Goal: Transaction & Acquisition: Purchase product/service

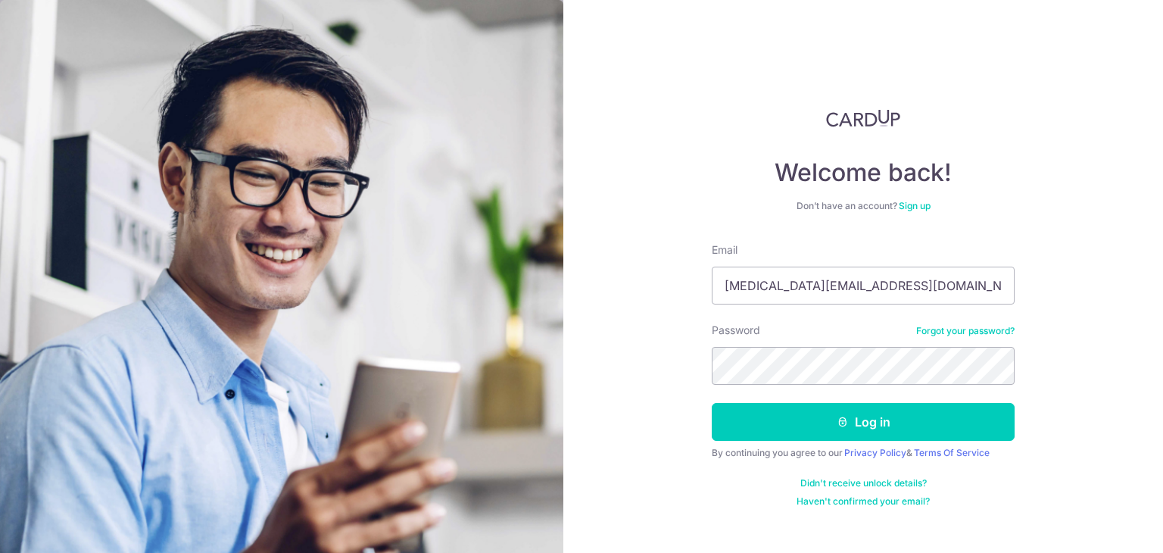
type input "cancer_crab88@hotmail.com"
click at [712, 403] on button "Log in" at bounding box center [863, 422] width 303 height 38
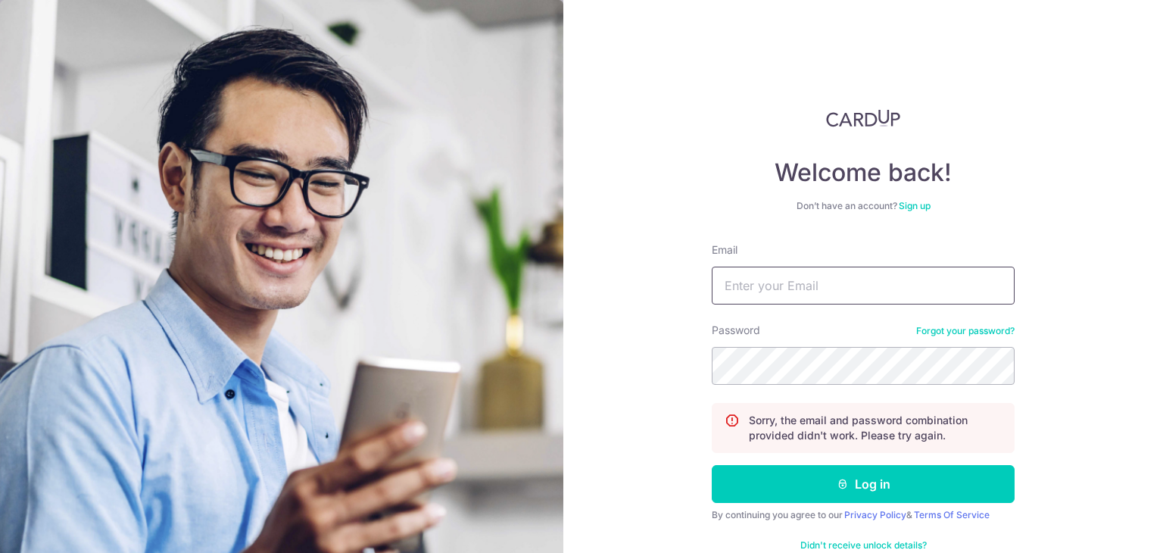
click at [766, 284] on input "Email" at bounding box center [863, 286] width 303 height 38
type input "[EMAIL_ADDRESS][DOMAIN_NAME]"
drag, startPoint x: 866, startPoint y: 279, endPoint x: 507, endPoint y: 281, distance: 359.0
click at [506, 281] on section "Welcome back! Don’t have an account? Sign up Email liau.yuner@gmail.com Passwor…" at bounding box center [581, 276] width 1163 height 553
click at [712, 465] on button "Log in" at bounding box center [863, 484] width 303 height 38
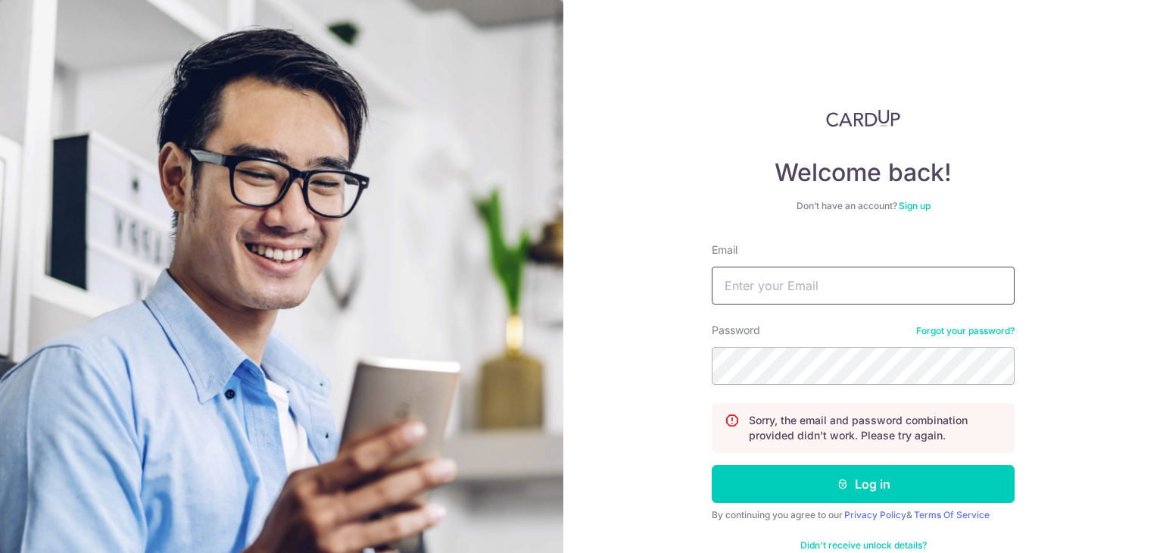
click at [827, 283] on input "Email" at bounding box center [863, 286] width 303 height 38
paste input "[EMAIL_ADDRESS][DOMAIN_NAME]"
type input "[EMAIL_ADDRESS][DOMAIN_NAME]"
click at [712, 465] on button "Log in" at bounding box center [863, 484] width 303 height 38
click at [797, 279] on input "Email" at bounding box center [863, 286] width 303 height 38
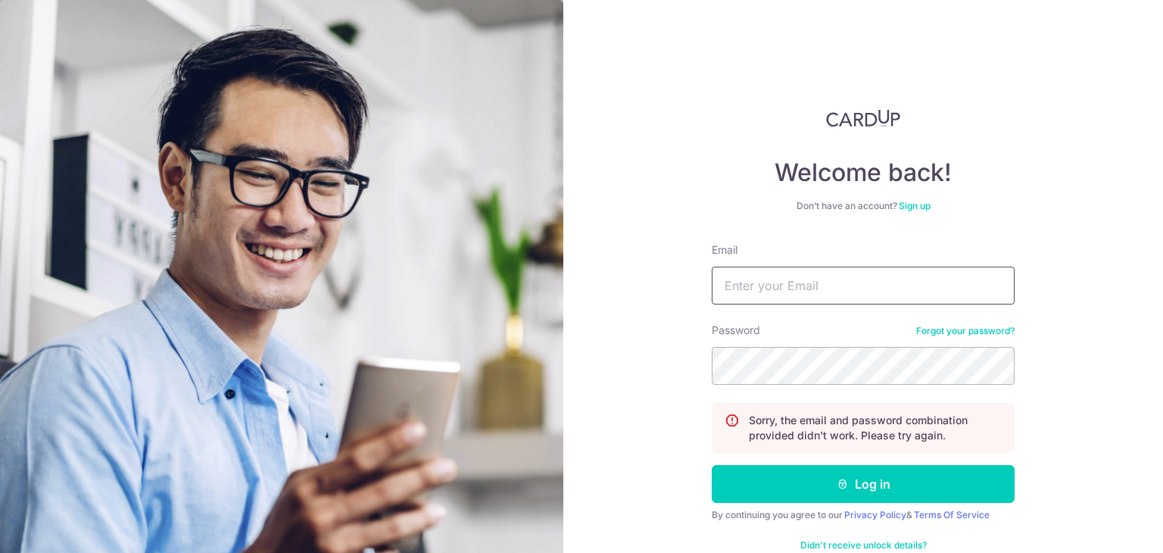
paste input "[EMAIL_ADDRESS][DOMAIN_NAME]"
type input "[EMAIL_ADDRESS][DOMAIN_NAME]"
click at [712, 465] on button "Log in" at bounding box center [863, 484] width 303 height 38
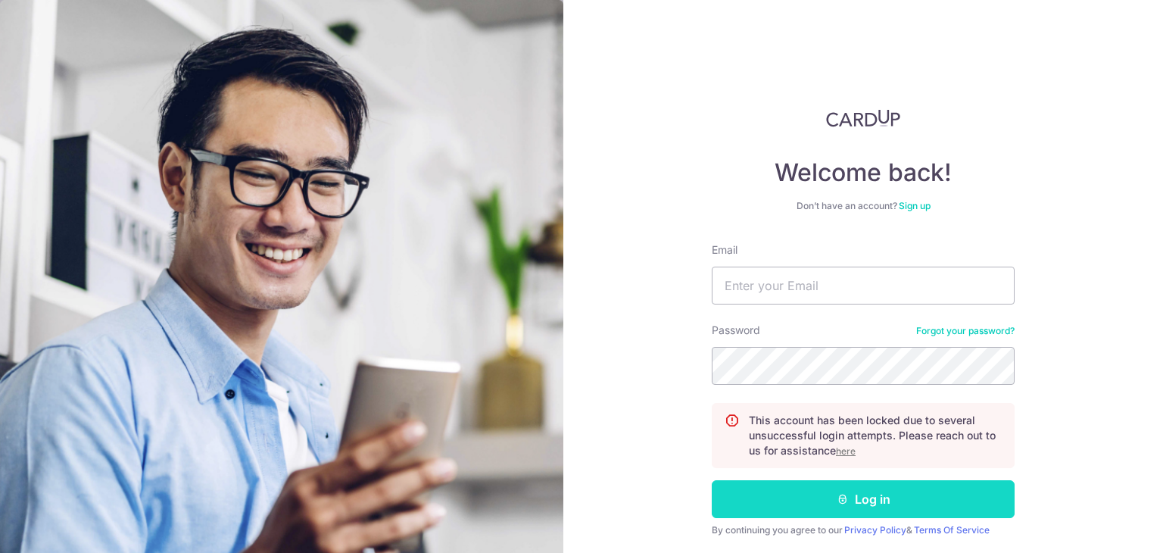
click at [837, 488] on button "Log in" at bounding box center [863, 499] width 303 height 38
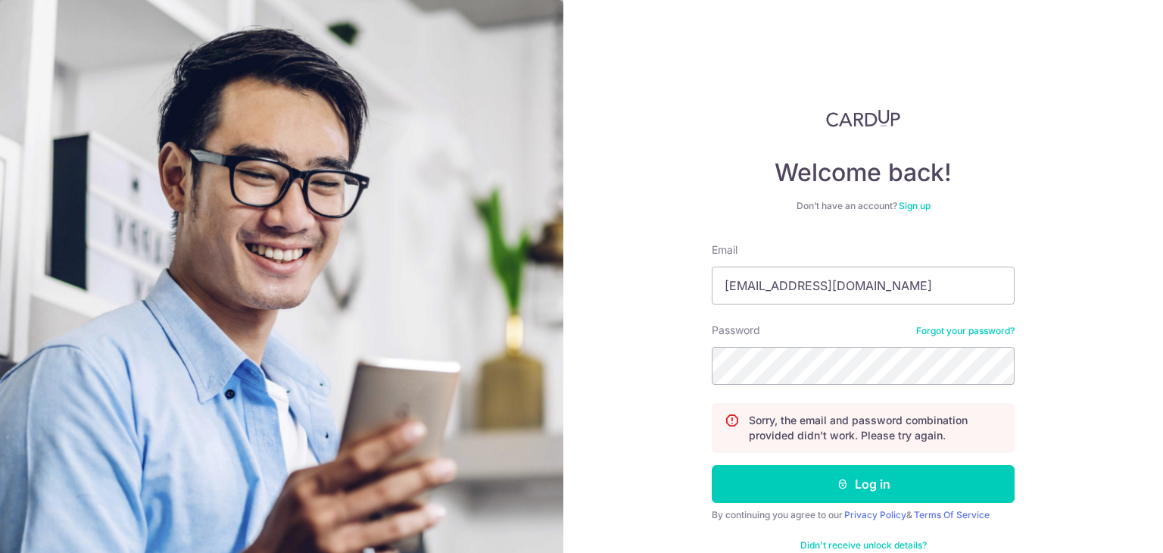
type input "[EMAIL_ADDRESS][DOMAIN_NAME]"
click at [712, 465] on button "Log in" at bounding box center [863, 484] width 303 height 38
click at [821, 285] on input "Email" at bounding box center [863, 286] width 303 height 38
type input "[EMAIL_ADDRESS][DOMAIN_NAME]"
click at [712, 465] on button "Log in" at bounding box center [863, 484] width 303 height 38
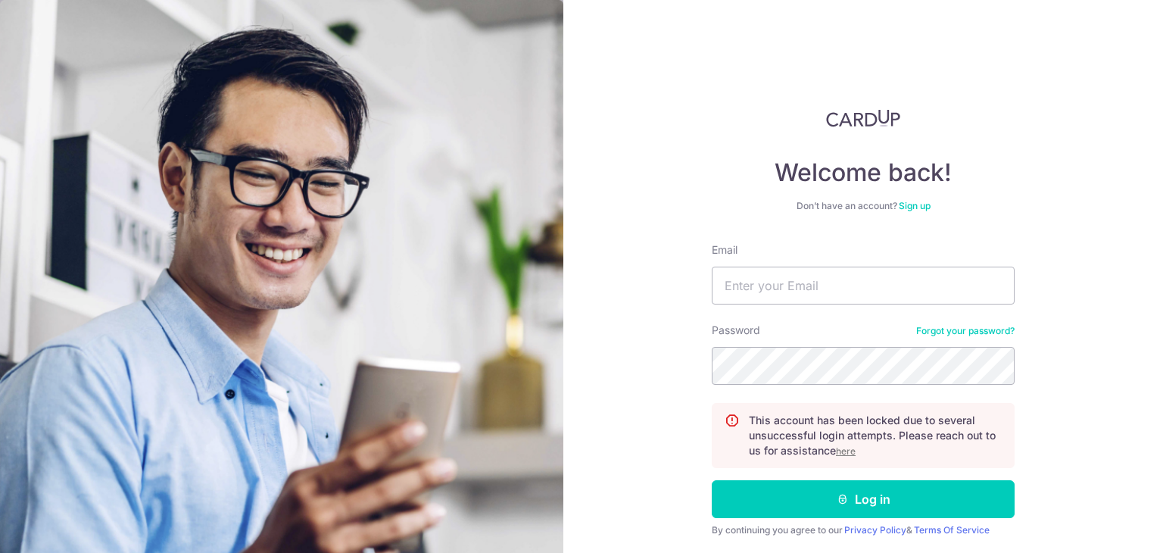
click at [932, 329] on link "Forgot your password?" at bounding box center [965, 331] width 98 height 12
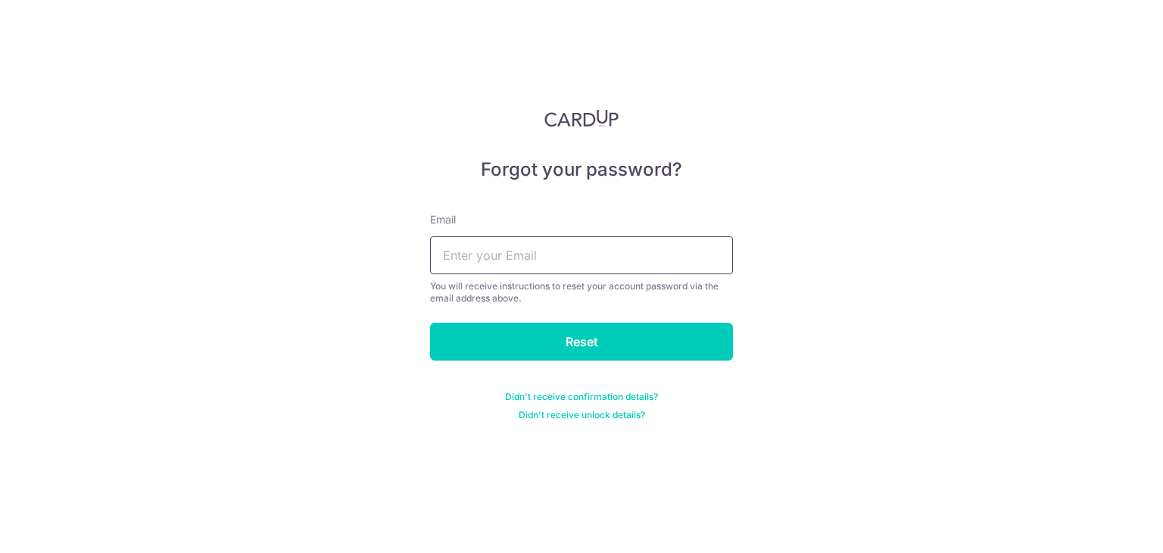
click at [516, 254] on input "text" at bounding box center [581, 255] width 303 height 38
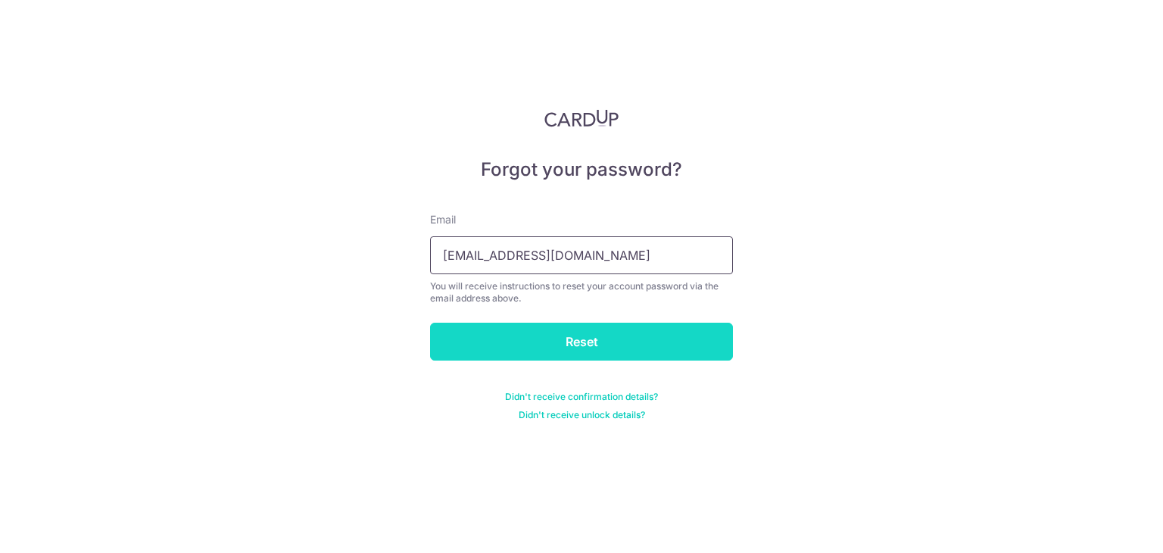
type input "liau.yuner@gmail.com"
click at [556, 337] on input "Reset" at bounding box center [581, 342] width 303 height 38
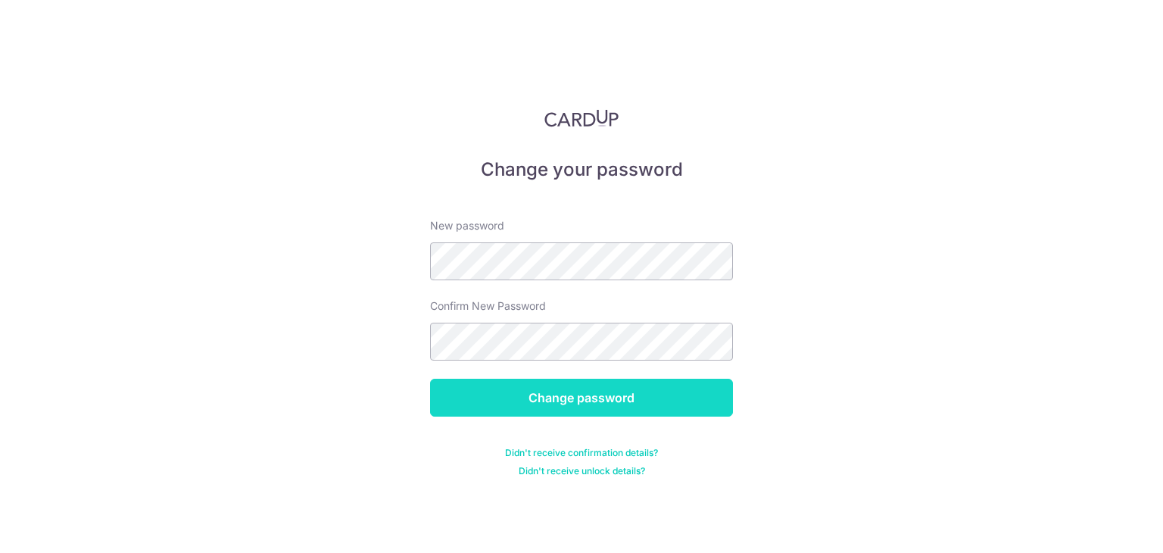
click at [638, 394] on input "Change password" at bounding box center [581, 398] width 303 height 38
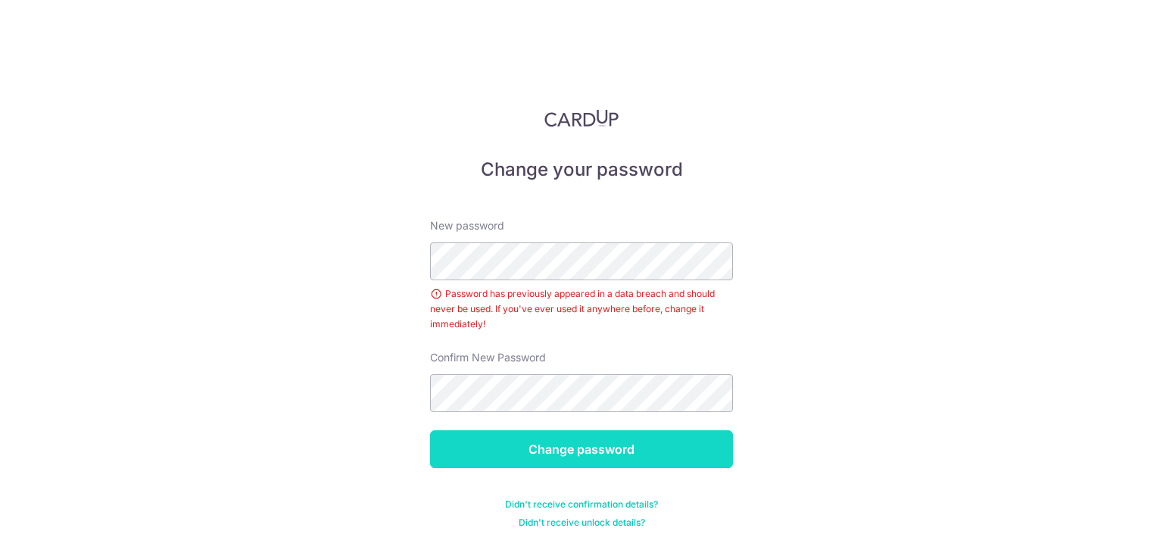
click at [607, 458] on input "Change password" at bounding box center [581, 449] width 303 height 38
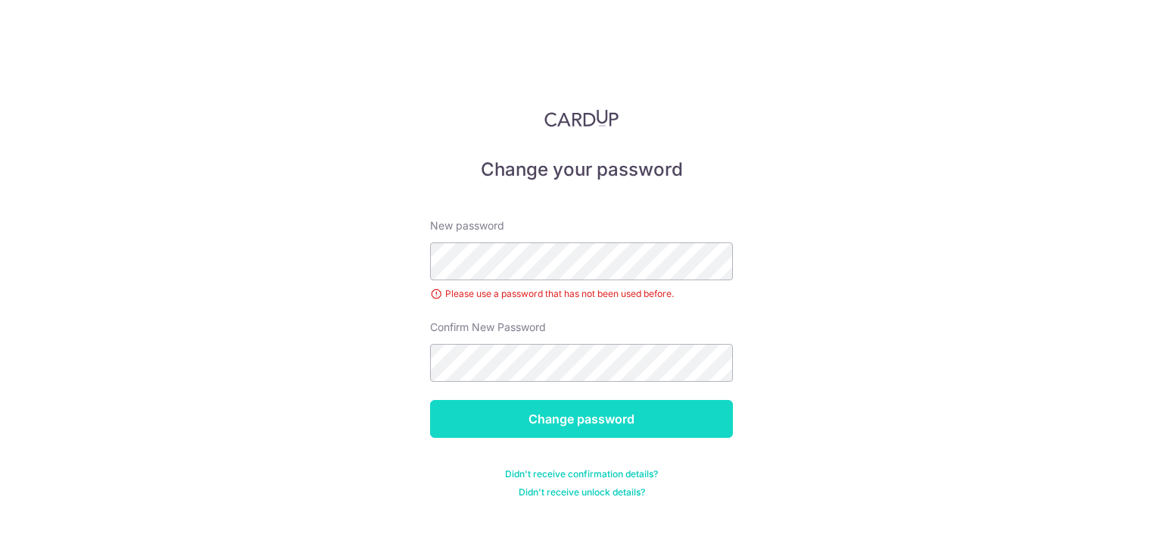
click at [588, 421] on input "Change password" at bounding box center [581, 419] width 303 height 38
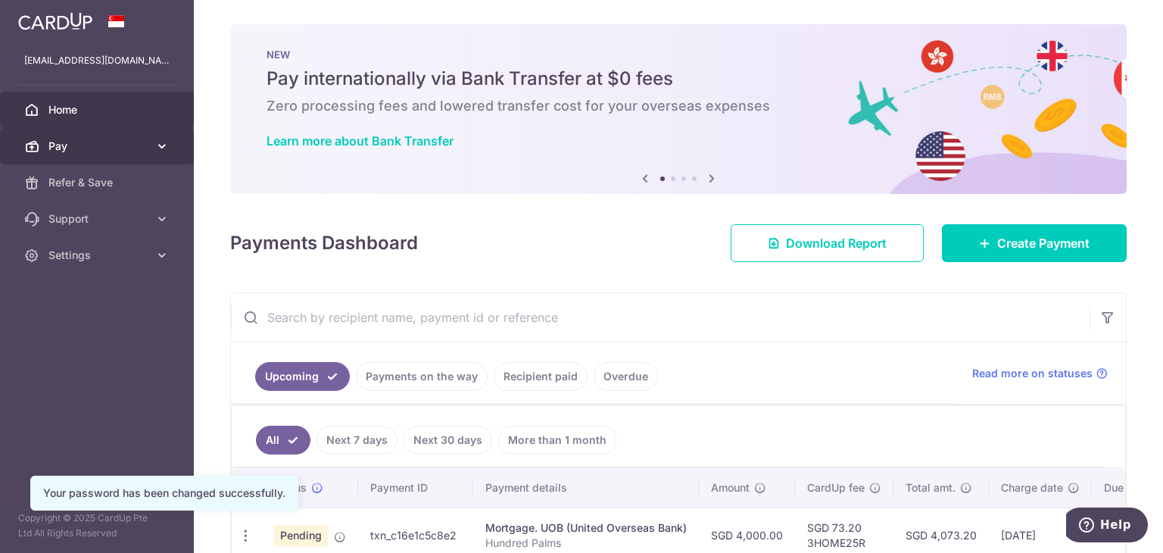
click at [70, 139] on span "Pay" at bounding box center [98, 146] width 100 height 15
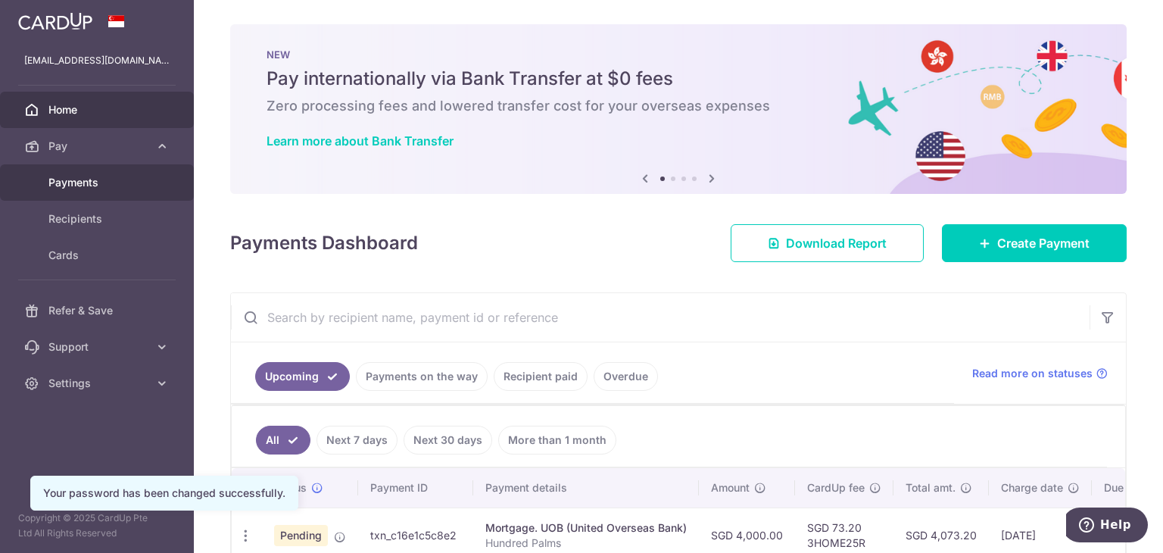
click at [85, 191] on link "Payments" at bounding box center [97, 182] width 194 height 36
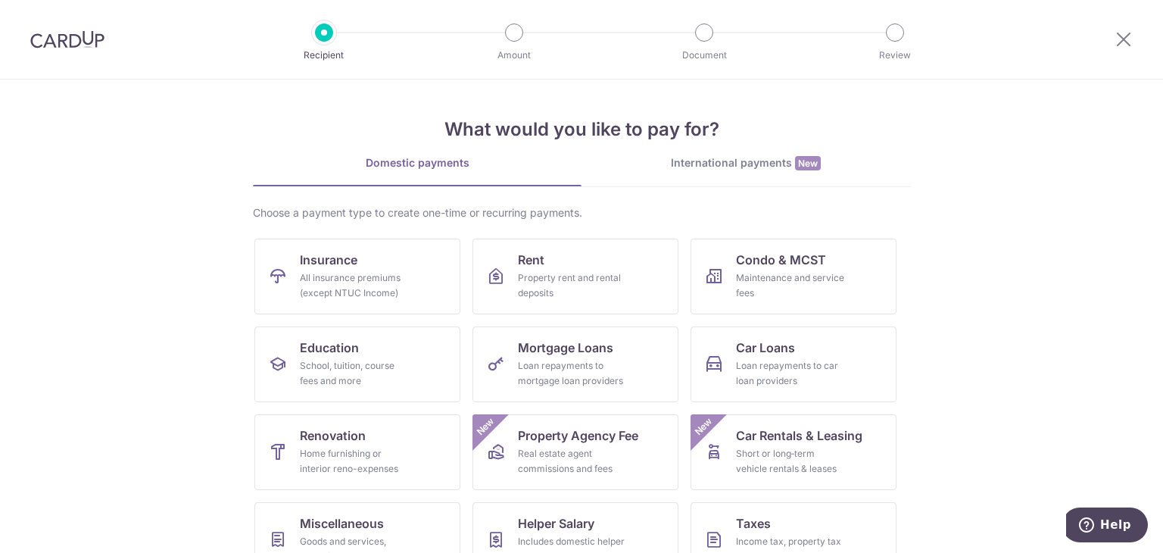
scroll to position [76, 0]
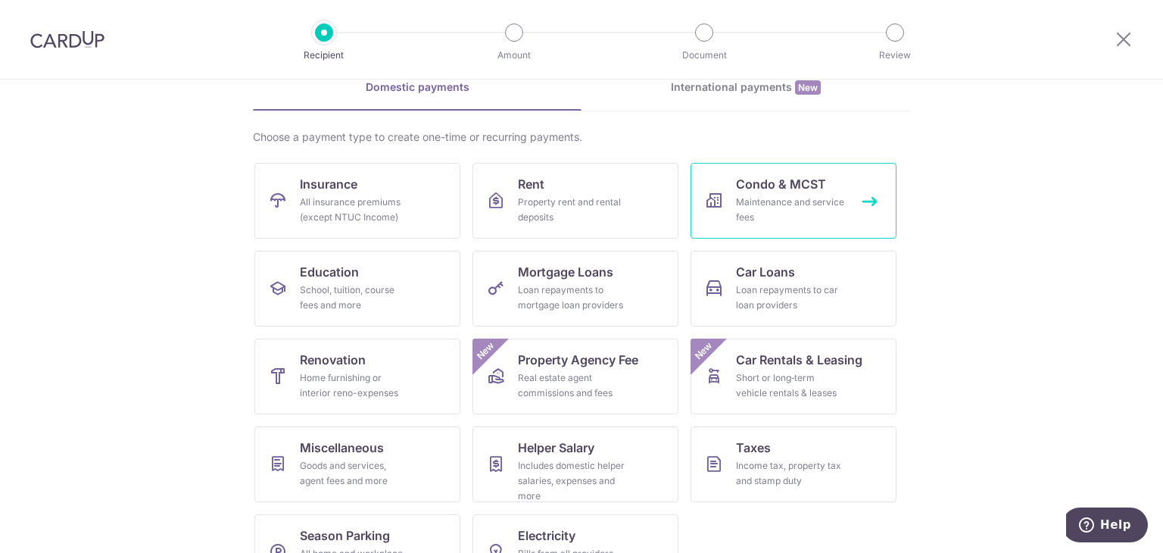
click at [775, 201] on div "Maintenance and service fees" at bounding box center [790, 210] width 109 height 30
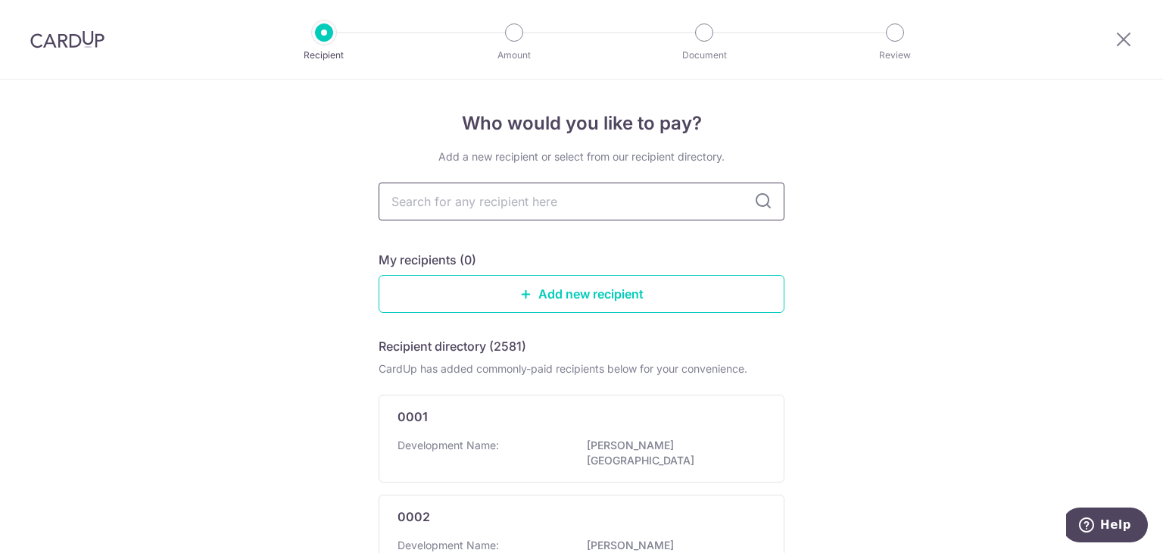
click at [578, 201] on input "text" at bounding box center [582, 202] width 406 height 38
click at [761, 203] on icon at bounding box center [763, 201] width 18 height 18
click at [612, 199] on input "text" at bounding box center [582, 202] width 406 height 38
click at [464, 194] on input "text" at bounding box center [582, 202] width 406 height 38
type input "4737"
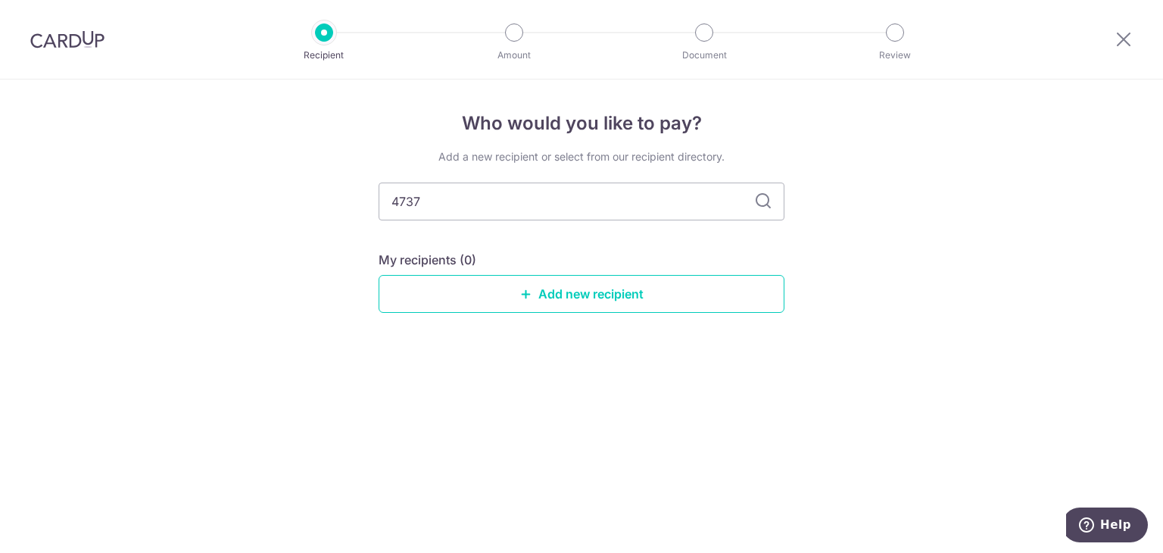
click at [763, 203] on icon at bounding box center [763, 201] width 18 height 18
click at [554, 304] on link "Add new recipient" at bounding box center [582, 294] width 406 height 38
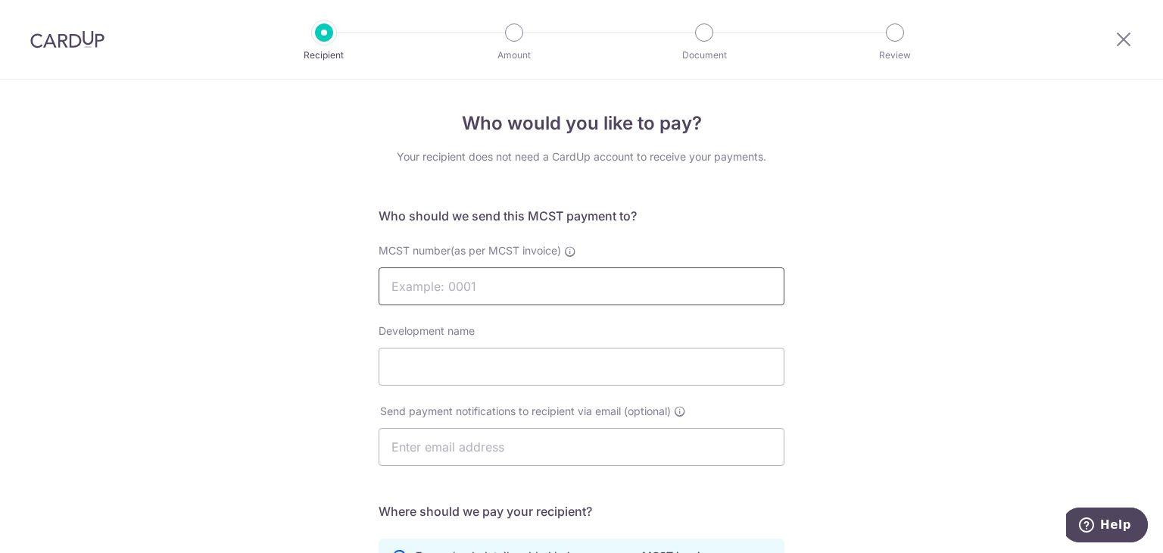
click at [553, 285] on input "MCST number(as per MCST invoice)" at bounding box center [582, 286] width 406 height 38
type input "4737"
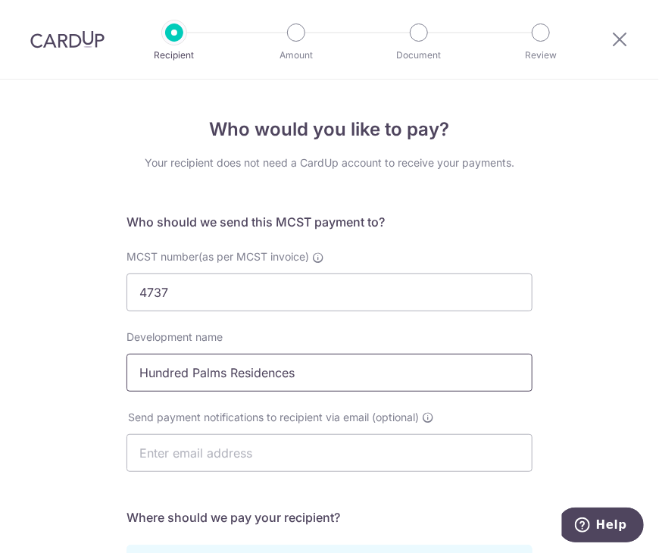
type input "Hundred Palms Residences"
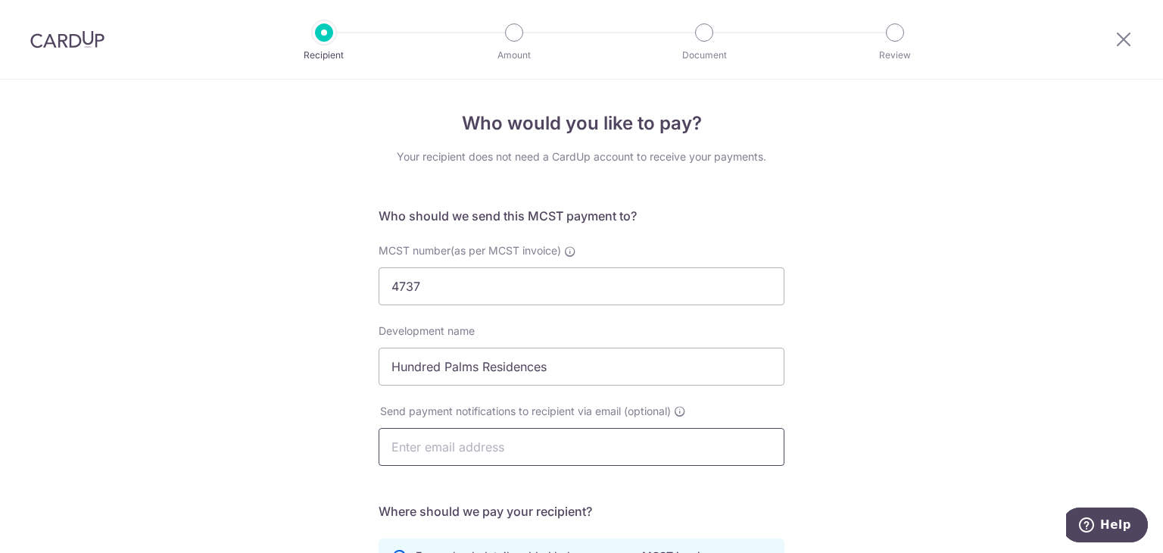
click at [501, 442] on input "text" at bounding box center [582, 447] width 406 height 38
paste input "hundredpalms.ma@gmail.com"
type input "hundredpalms.ma@gmail.com"
click at [816, 367] on div "Who would you like to pay? Your recipient does not need a CardUp account to rec…" at bounding box center [581, 480] width 1163 height 801
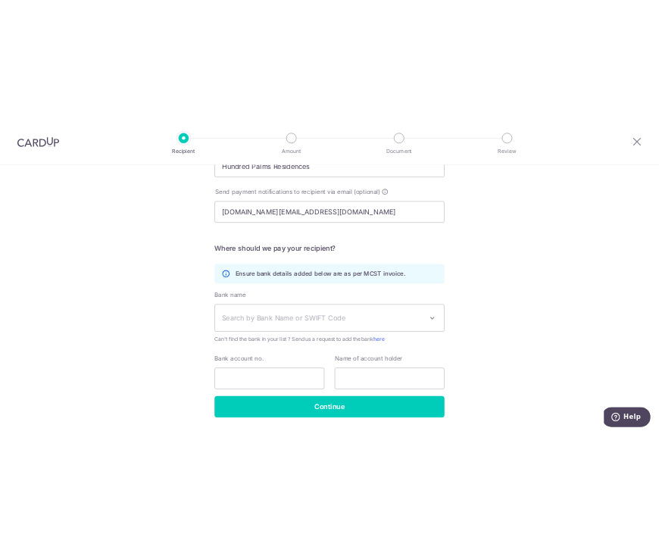
scroll to position [303, 0]
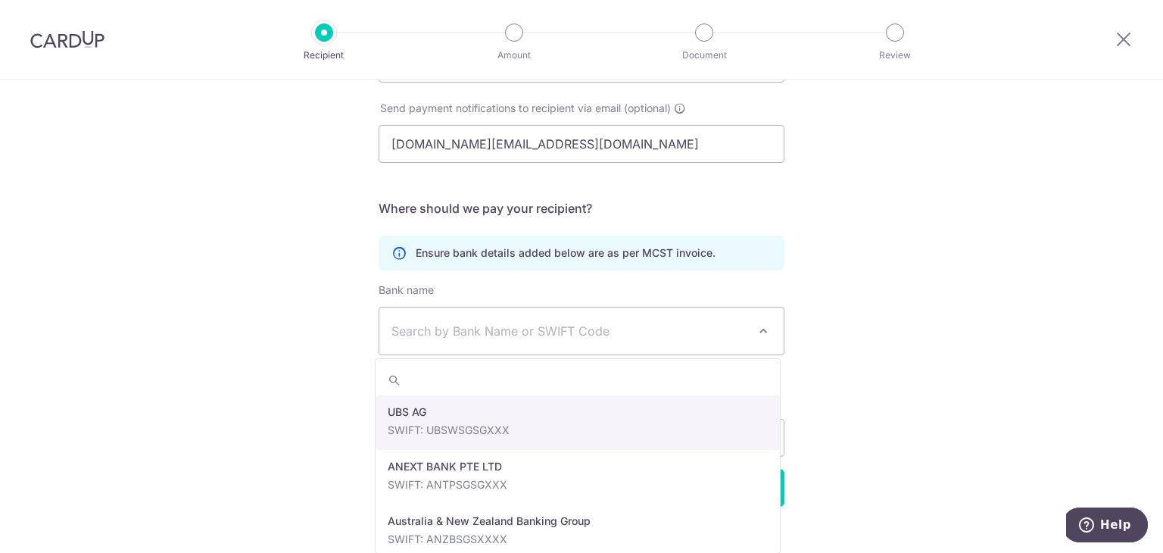
click at [622, 332] on span "Search by Bank Name or SWIFT Code" at bounding box center [570, 331] width 356 height 18
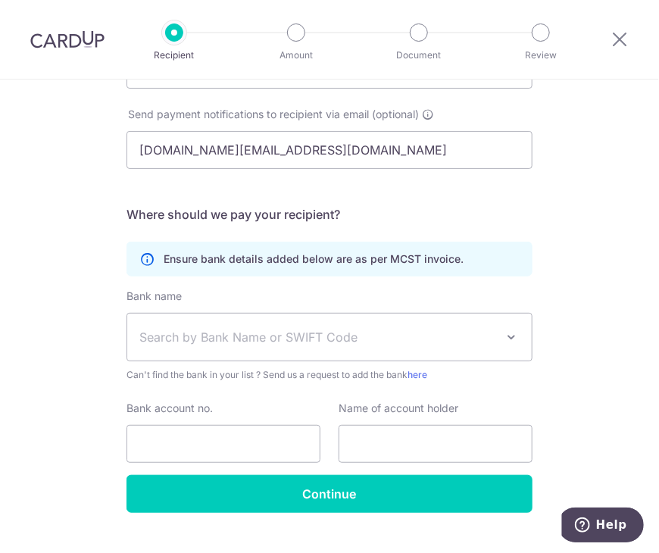
click at [182, 338] on span "Search by Bank Name or SWIFT Code" at bounding box center [317, 337] width 356 height 18
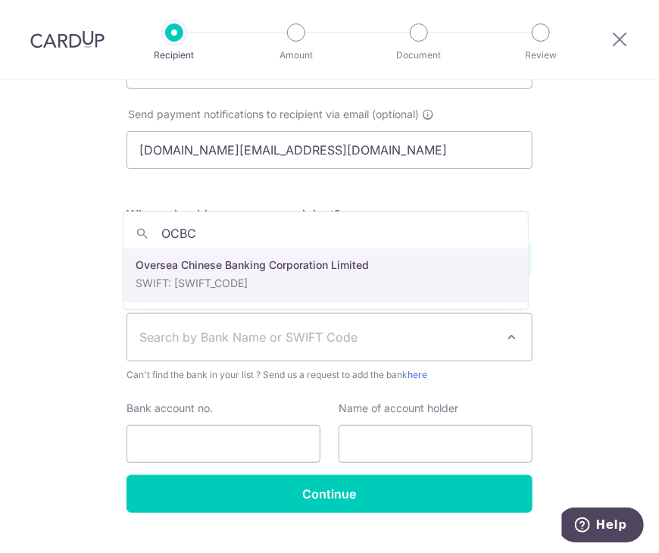
type input "OCBC"
select select "12"
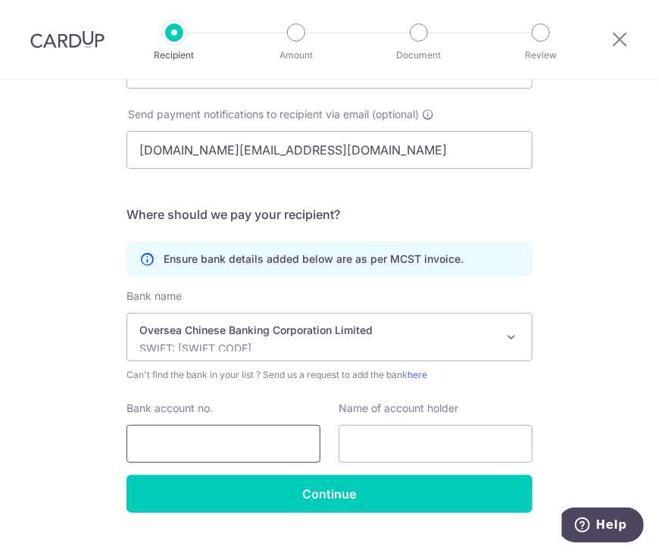
click at [265, 444] on input "Bank account no." at bounding box center [223, 444] width 194 height 38
type input "601349376001"
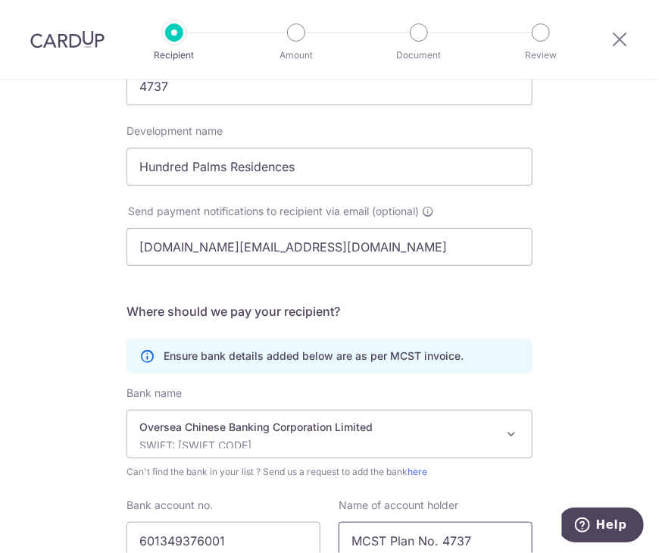
scroll to position [333, 0]
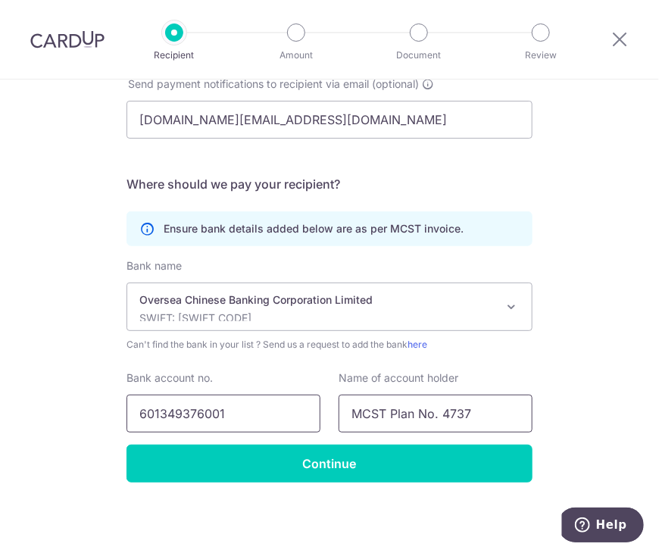
type input "MCST Plan No. 4737"
drag, startPoint x: 252, startPoint y: 407, endPoint x: -70, endPoint y: 378, distance: 323.1
click at [0, 378] on html "Recipient Amount Document Review Who would you like to pay? Your recipient does…" at bounding box center [329, 276] width 659 height 553
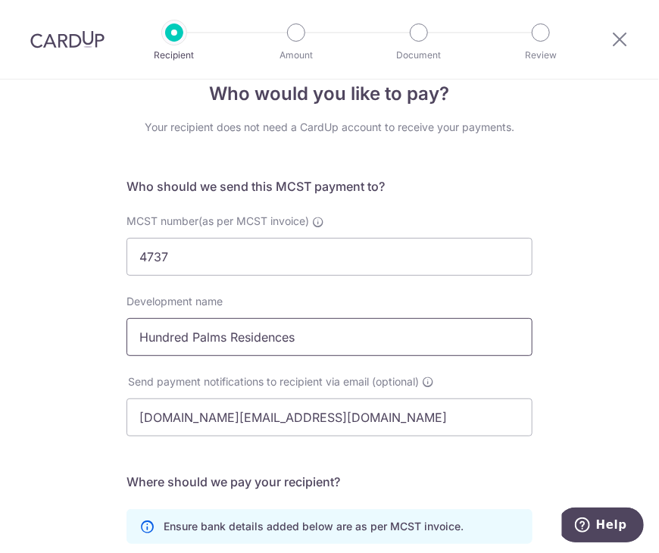
scroll to position [0, 0]
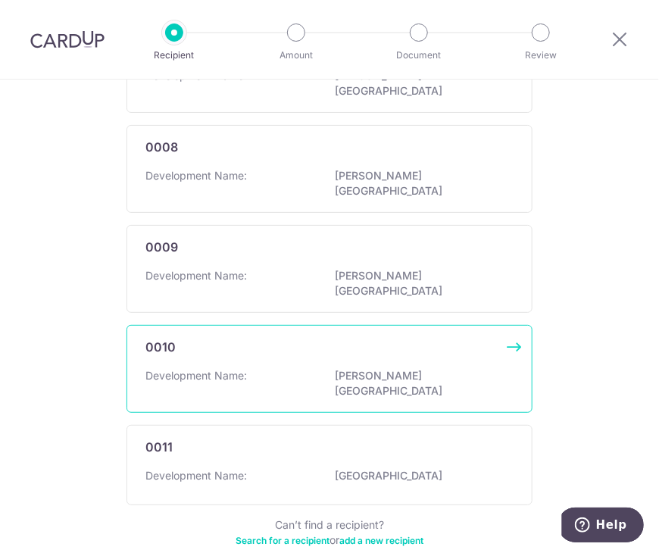
scroll to position [912, 0]
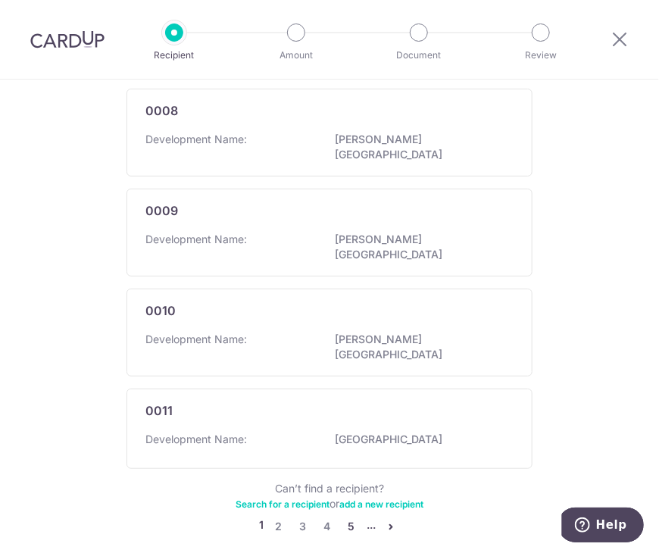
click at [343, 517] on link "5" at bounding box center [351, 526] width 18 height 18
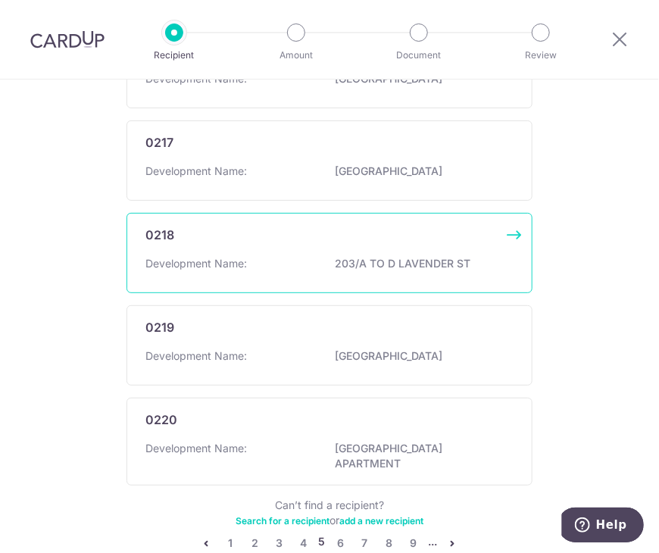
scroll to position [919, 0]
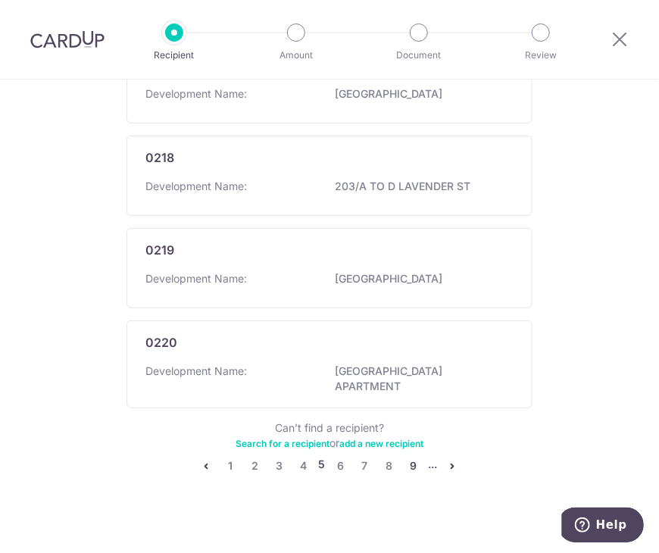
click at [406, 457] on link "9" at bounding box center [413, 466] width 18 height 18
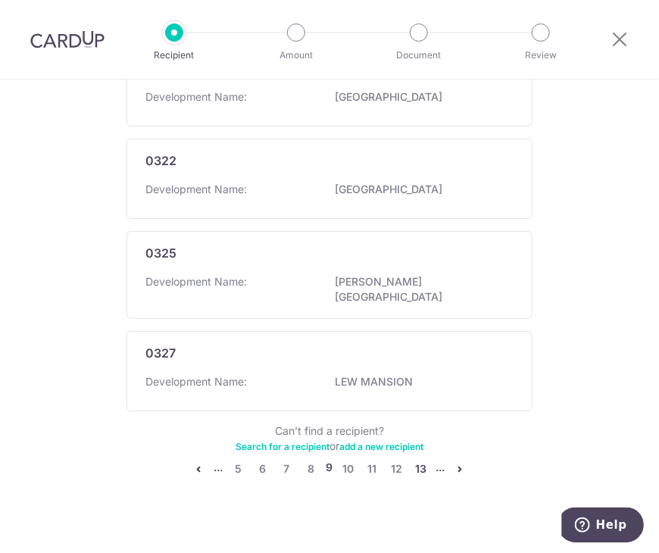
scroll to position [912, 0]
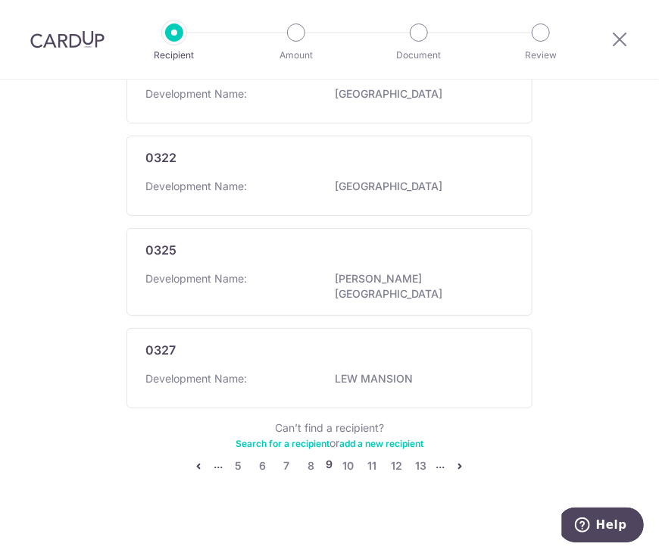
click at [436, 457] on li "..." at bounding box center [440, 466] width 9 height 18
click at [455, 460] on icon "pager" at bounding box center [460, 466] width 12 height 12
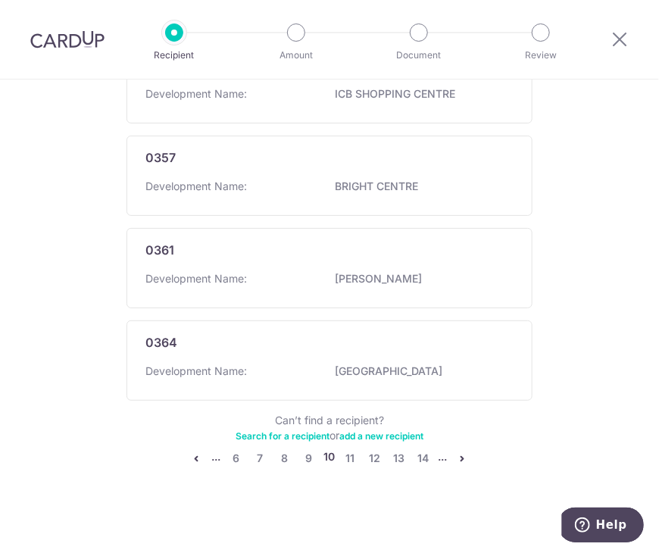
click at [458, 455] on icon "pager" at bounding box center [463, 458] width 12 height 12
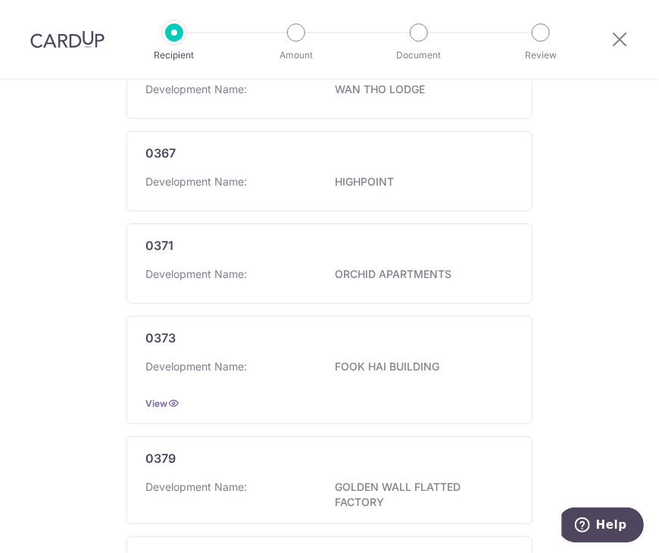
scroll to position [947, 0]
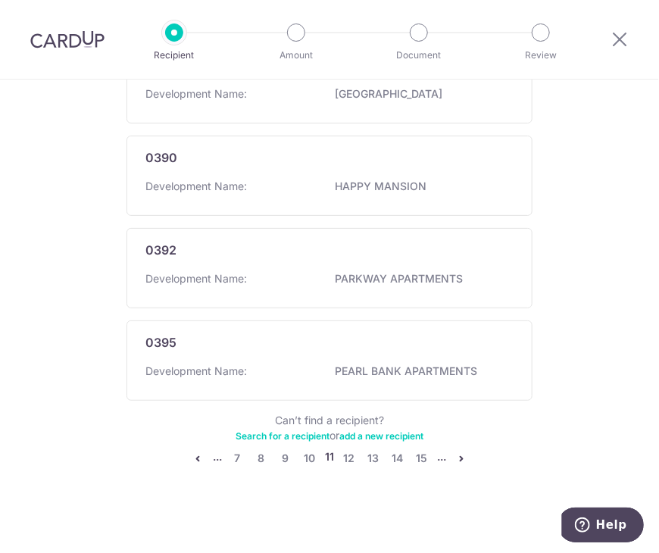
click at [455, 453] on icon "pager" at bounding box center [461, 458] width 12 height 12
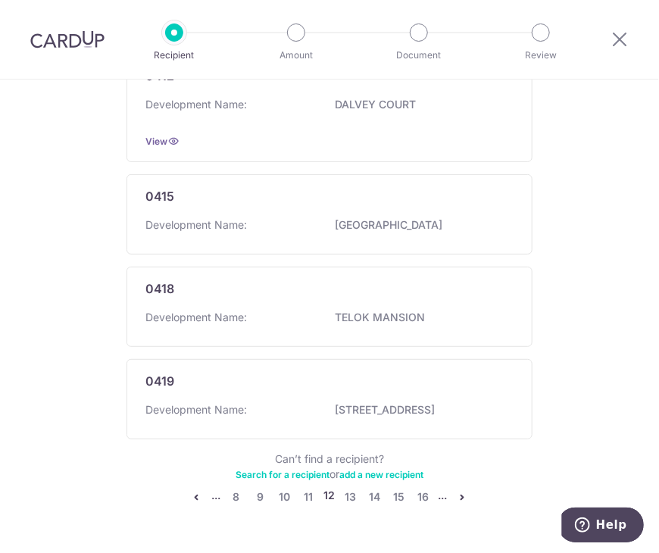
scroll to position [939, 0]
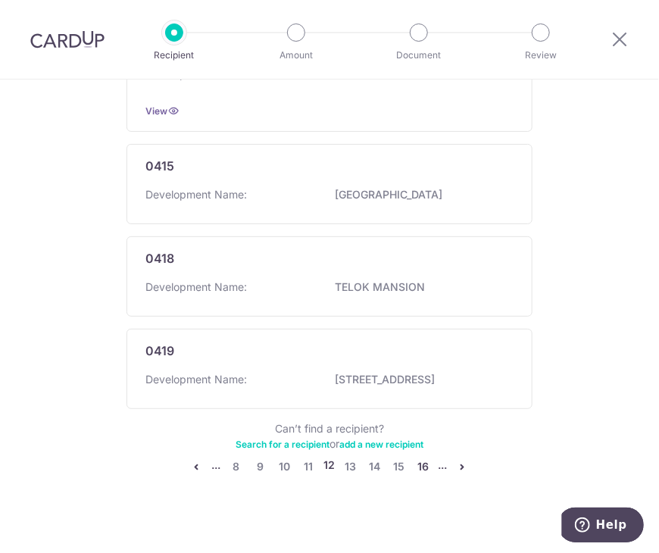
click at [420, 457] on link "16" at bounding box center [423, 466] width 18 height 18
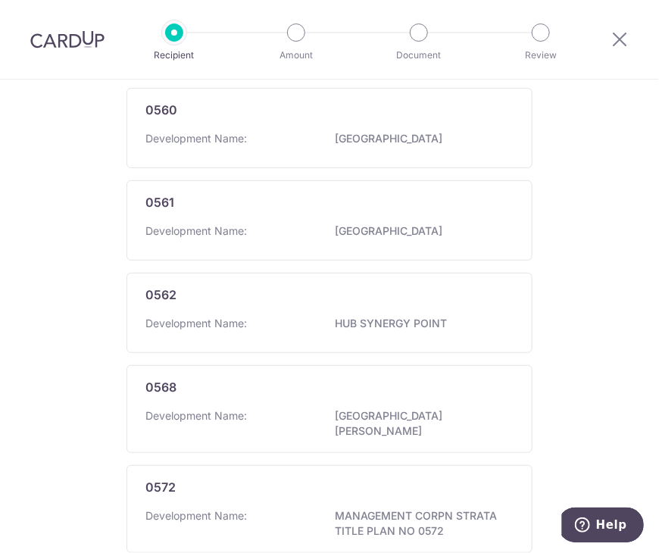
scroll to position [927, 0]
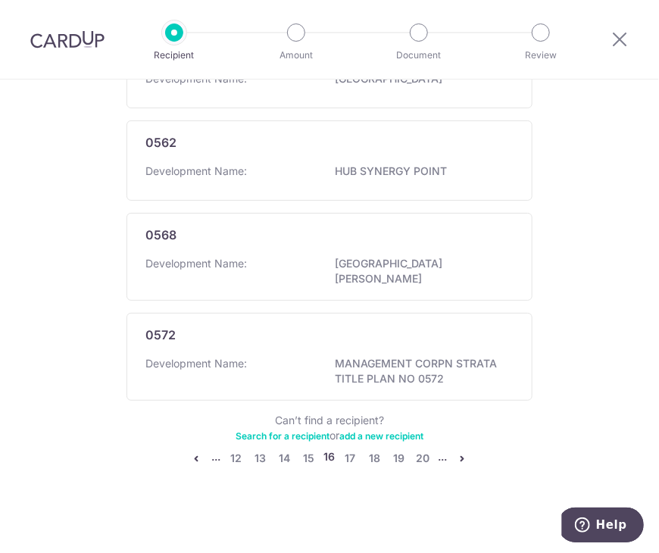
click at [457, 458] on icon "pager" at bounding box center [463, 458] width 12 height 12
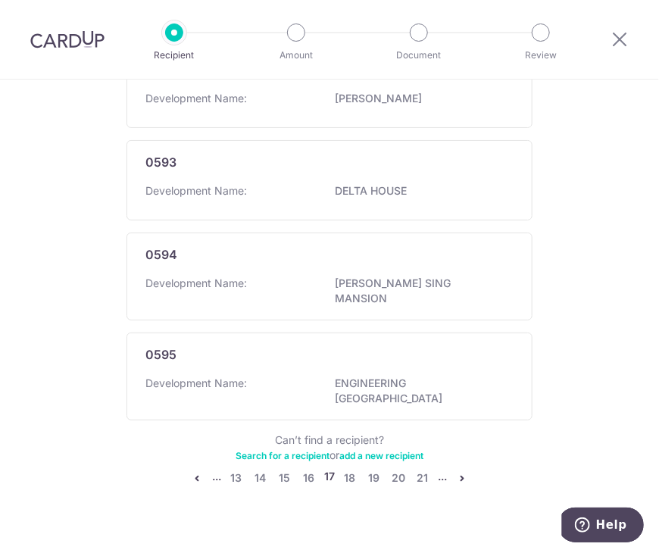
scroll to position [954, 0]
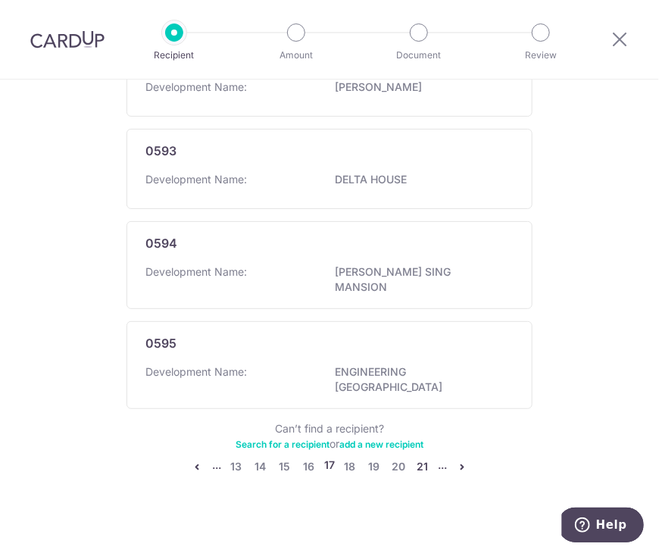
click at [415, 457] on link "21" at bounding box center [422, 466] width 18 height 18
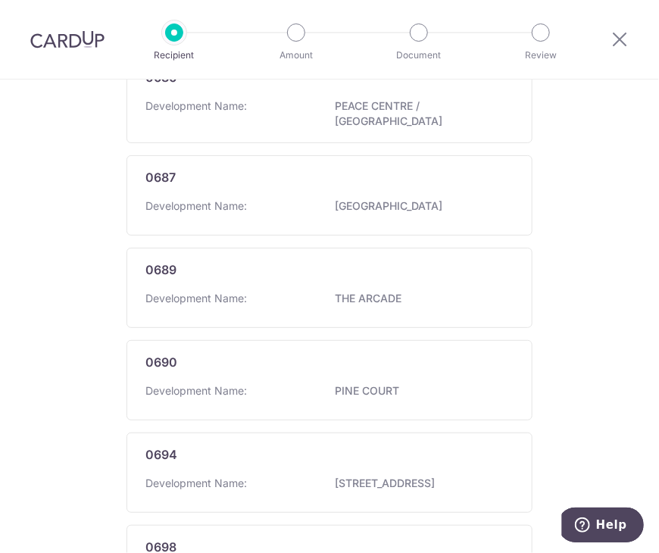
scroll to position [927, 0]
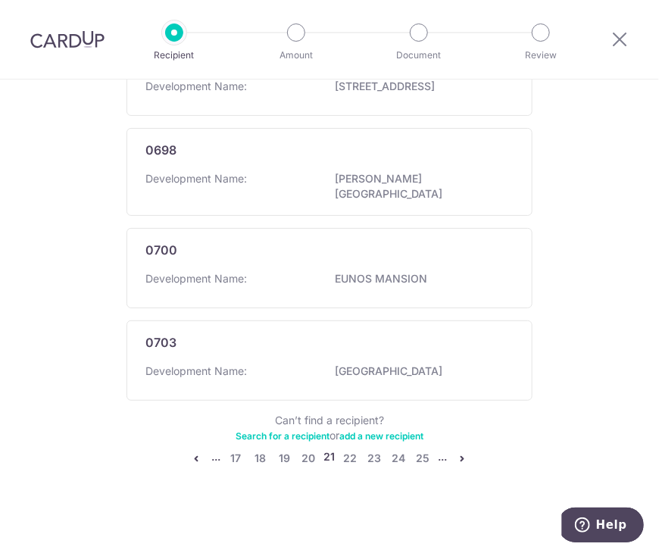
click at [461, 452] on icon "pager" at bounding box center [463, 458] width 12 height 12
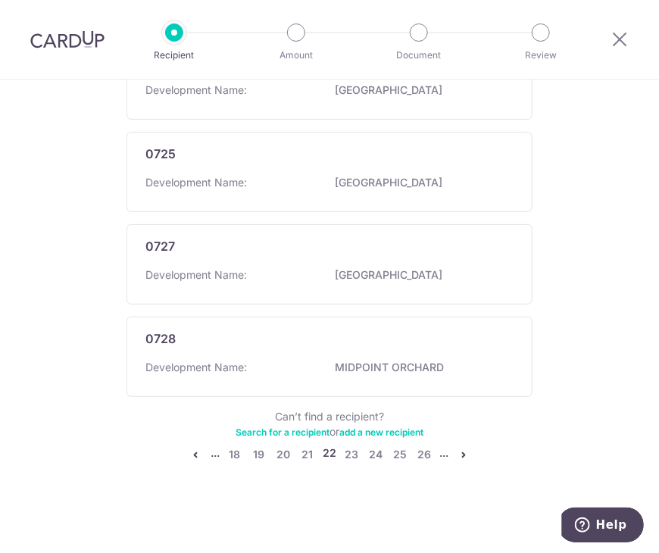
scroll to position [919, 0]
click at [458, 454] on icon "pager" at bounding box center [463, 454] width 12 height 12
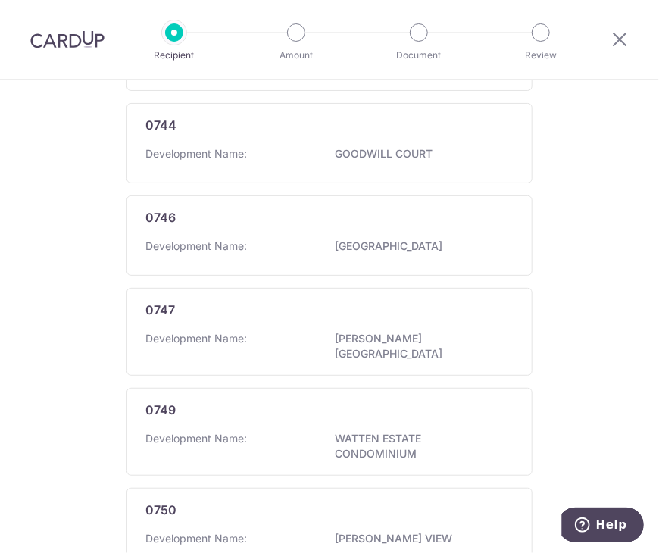
scroll to position [0, 0]
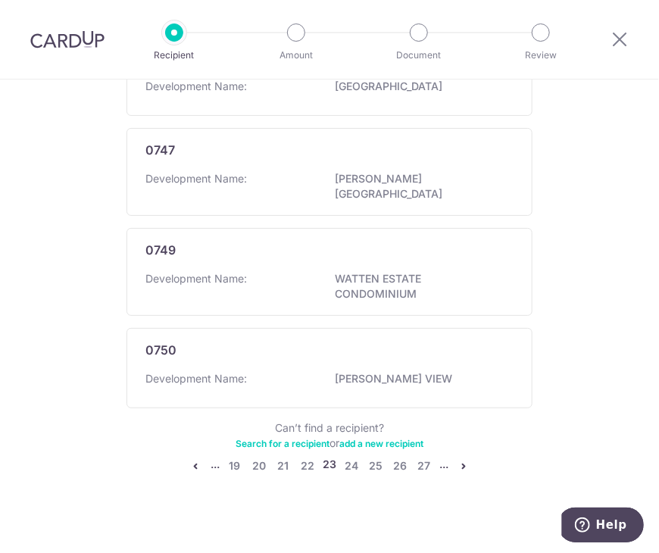
click at [462, 460] on icon "pager" at bounding box center [463, 466] width 12 height 12
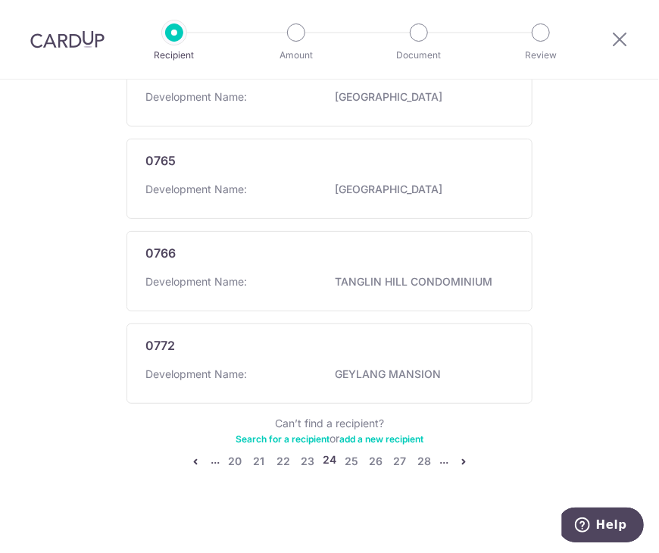
click at [460, 460] on icon "pager" at bounding box center [463, 461] width 12 height 12
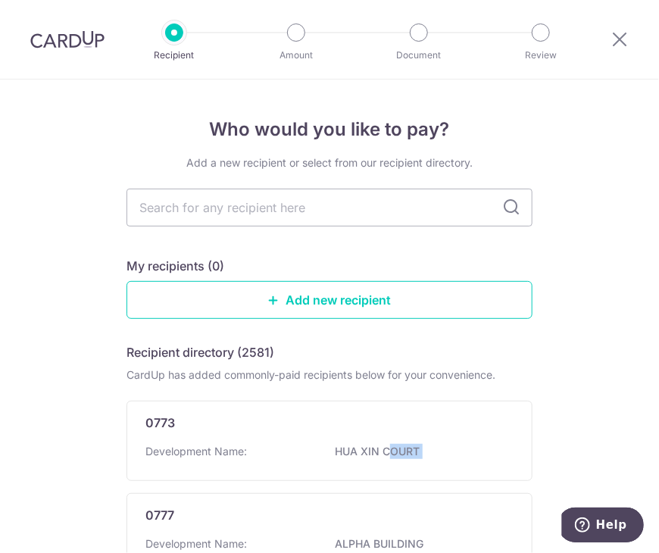
click at [460, 460] on div "Development Name: HUA XIN COURT" at bounding box center [329, 456] width 368 height 24
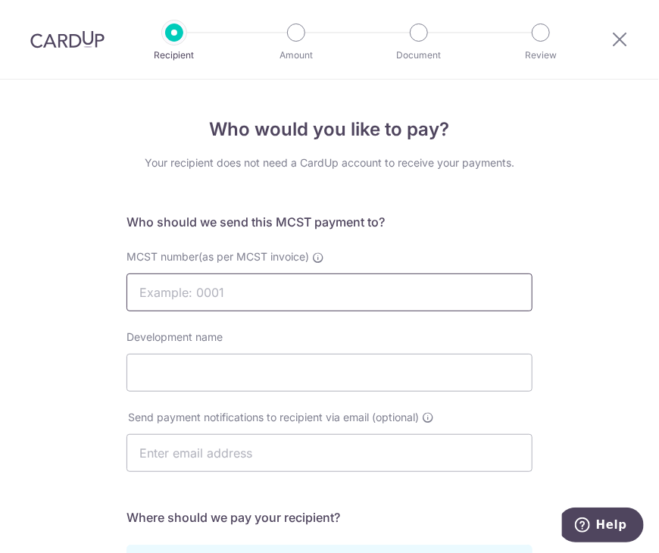
click at [170, 286] on input "MCST number(as per MCST invoice)" at bounding box center [329, 292] width 406 height 38
type input "4737"
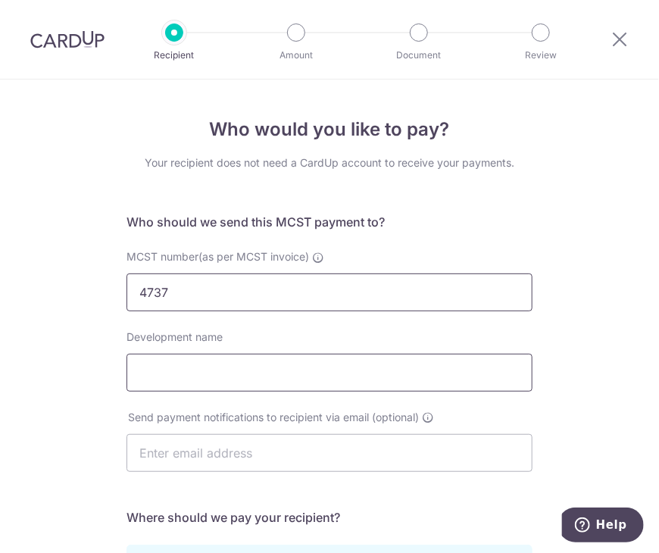
paste input "601349376001"
type input "601349376001"
drag, startPoint x: 257, startPoint y: 372, endPoint x: -13, endPoint y: 362, distance: 270.5
click at [0, 362] on html "Recipient Amount Document Review Who would you like to pay? Your recipient does…" at bounding box center [329, 276] width 659 height 553
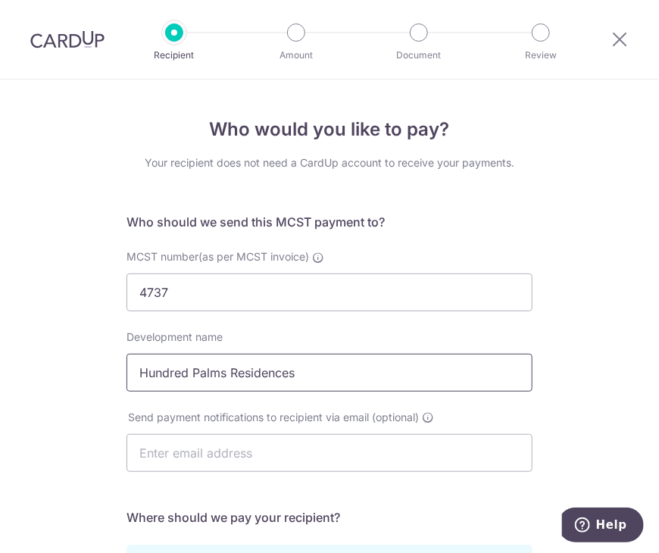
type input "Hundred Palms Residences"
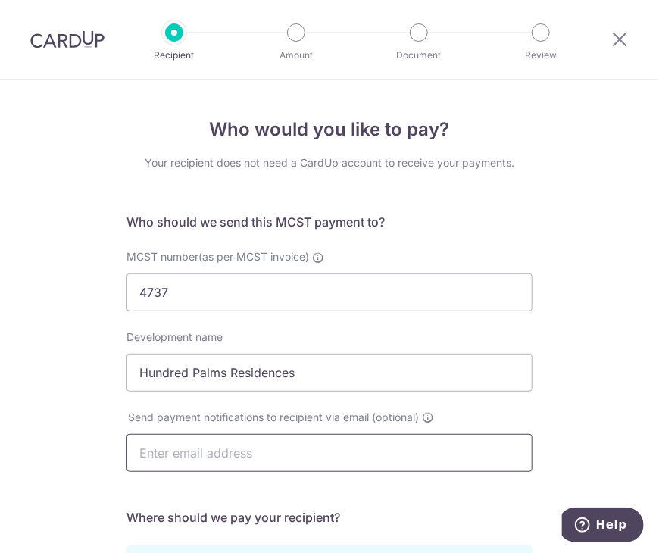
paste input "hundredpalms.ma@gmail.com"
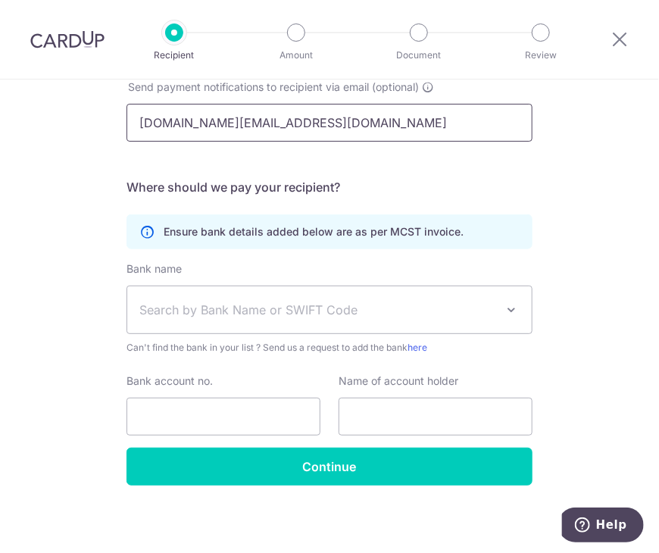
scroll to position [333, 0]
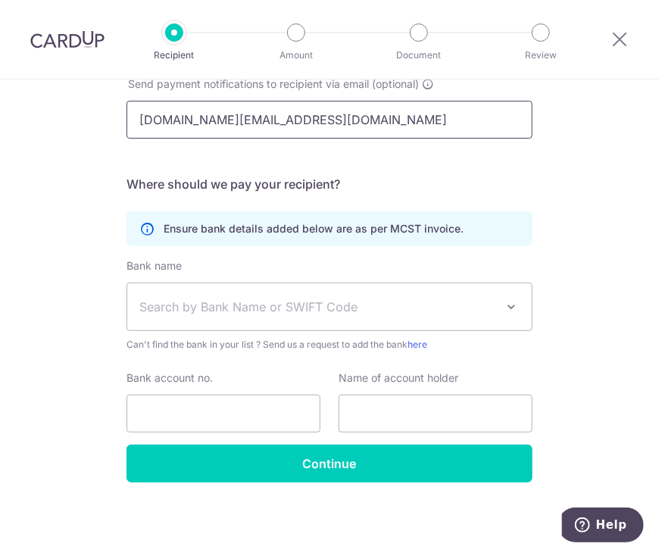
type input "hundredpalms.ma@gmail.com"
click at [201, 310] on span "Search by Bank Name or SWIFT Code" at bounding box center [317, 307] width 356 height 18
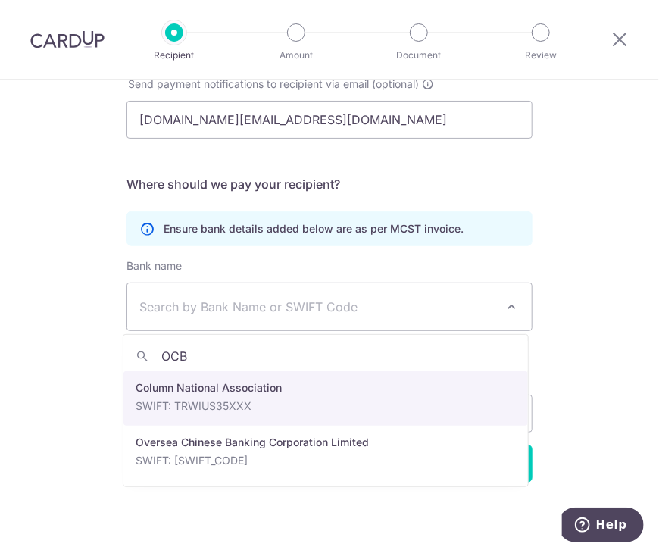
type input "OCBC"
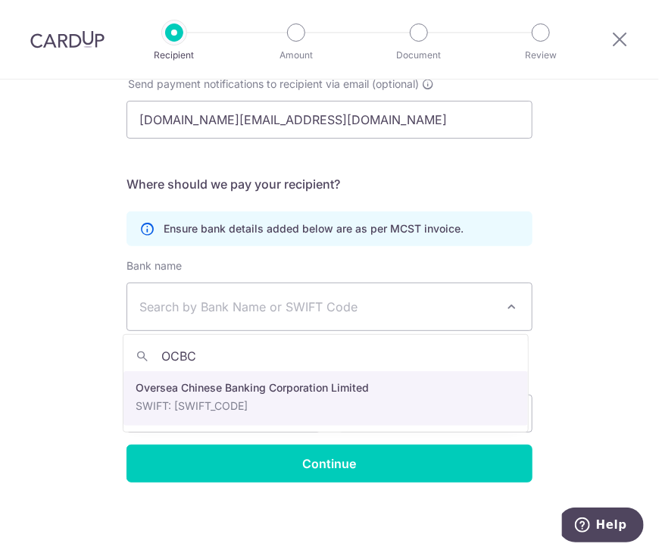
select select "12"
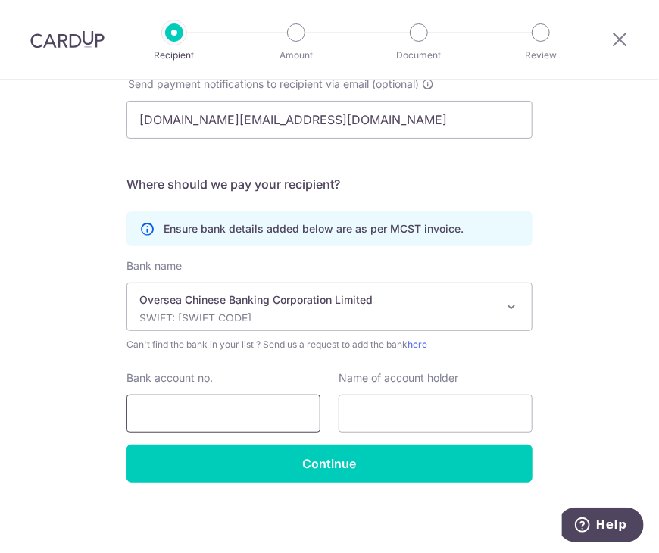
click at [182, 406] on input "Bank account no." at bounding box center [223, 414] width 194 height 38
drag, startPoint x: 155, startPoint y: 416, endPoint x: 235, endPoint y: 415, distance: 79.5
click at [235, 415] on input "601349376001" at bounding box center [223, 414] width 194 height 38
type input "601349376001"
click at [405, 410] on input "text" at bounding box center [436, 414] width 194 height 38
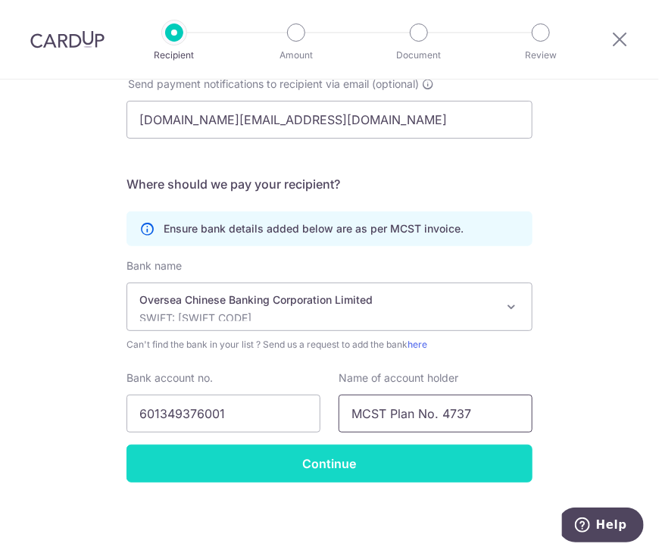
type input "MCST Plan No. 4737"
click at [317, 460] on input "Continue" at bounding box center [329, 464] width 406 height 38
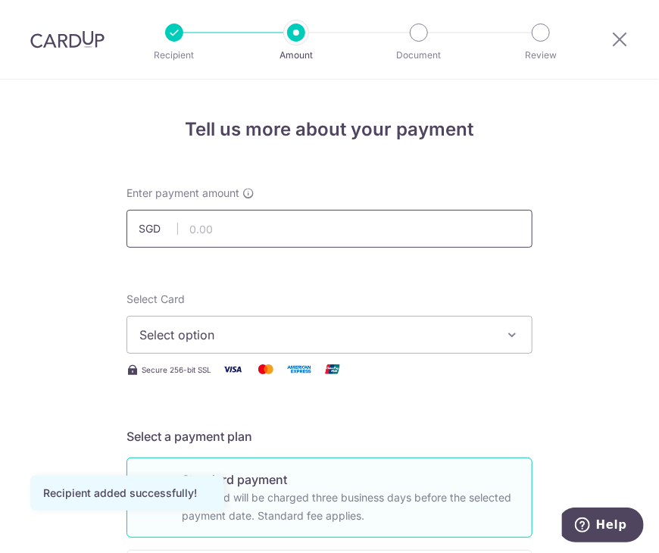
click at [214, 211] on input "text" at bounding box center [329, 229] width 406 height 38
type input "1,009.98"
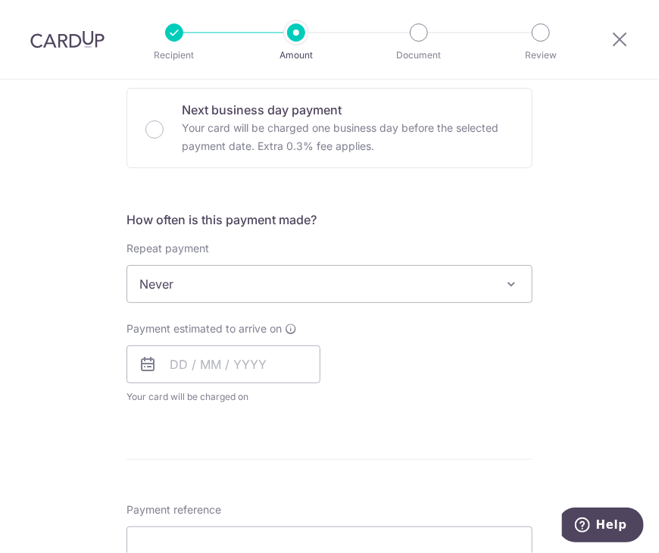
scroll to position [371, 0]
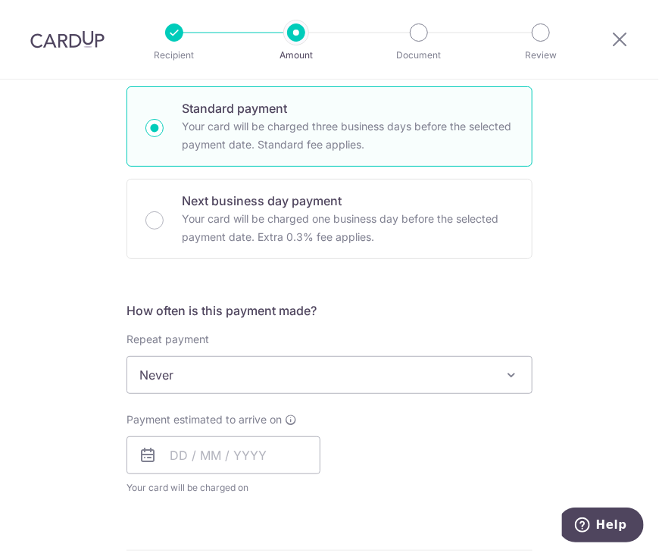
click at [142, 450] on icon at bounding box center [148, 455] width 18 height 18
click at [145, 459] on icon at bounding box center [148, 455] width 18 height 18
click at [163, 453] on input "text" at bounding box center [223, 455] width 194 height 38
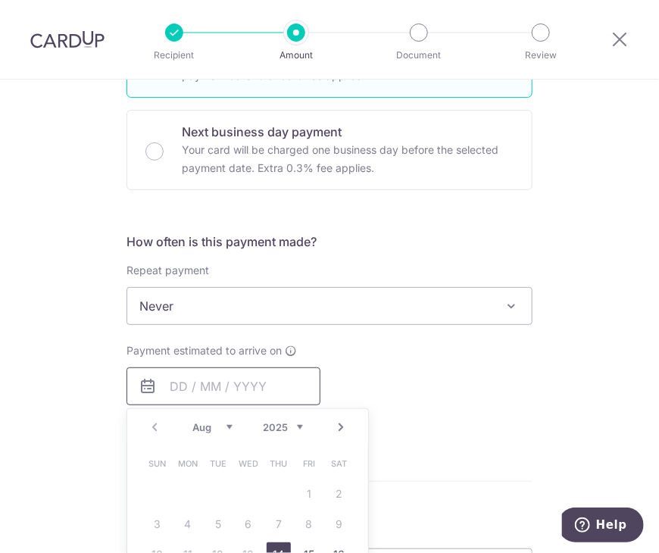
scroll to position [598, 0]
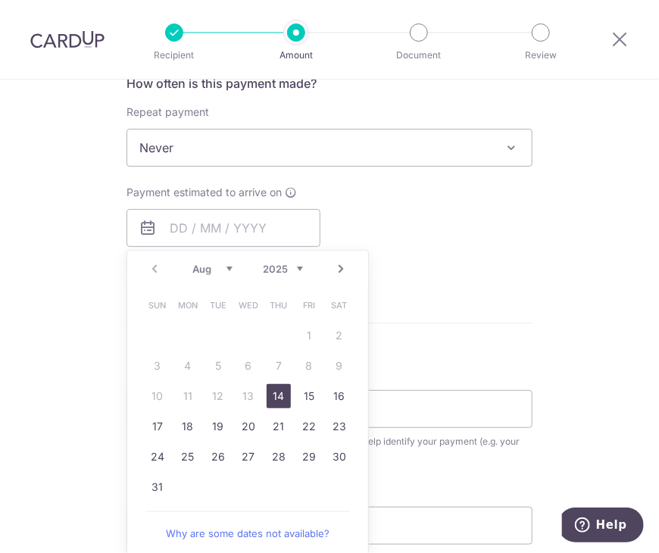
click at [278, 398] on link "14" at bounding box center [279, 396] width 24 height 24
type input "[DATE]"
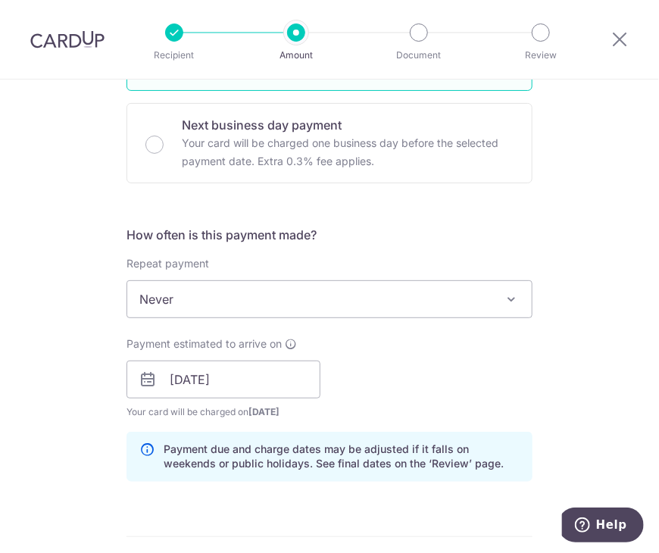
scroll to position [0, 0]
